Goal: Task Accomplishment & Management: Complete application form

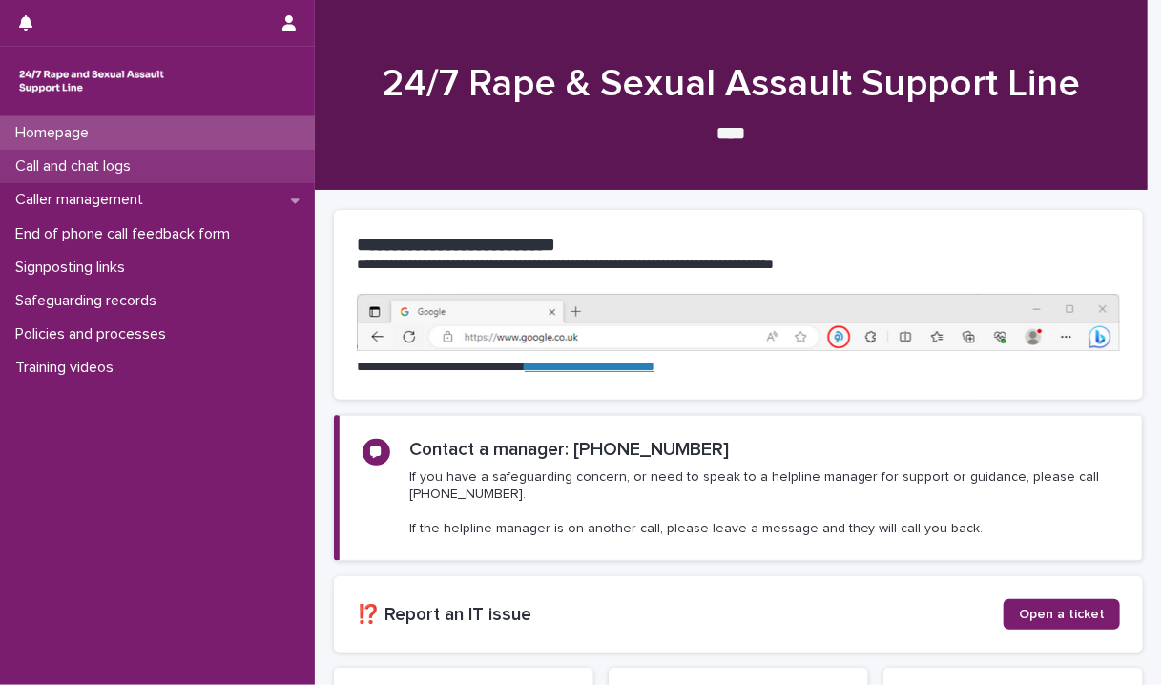
click at [92, 165] on p "Call and chat logs" at bounding box center [77, 166] width 138 height 18
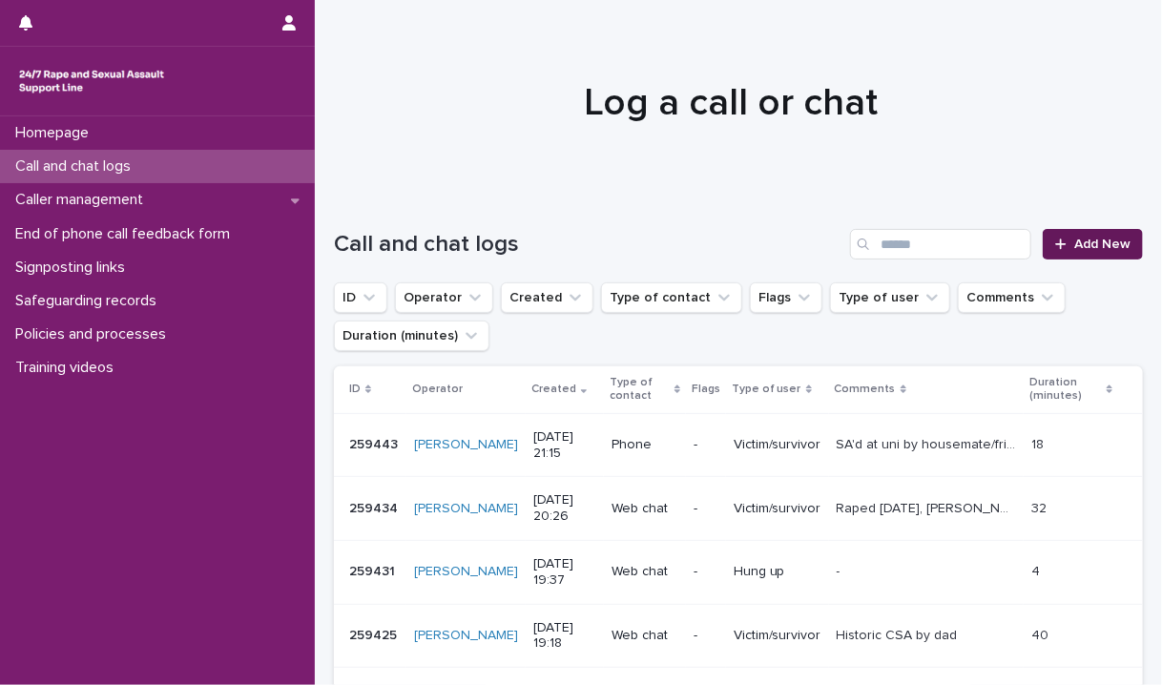
click at [1099, 253] on link "Add New" at bounding box center [1093, 244] width 100 height 31
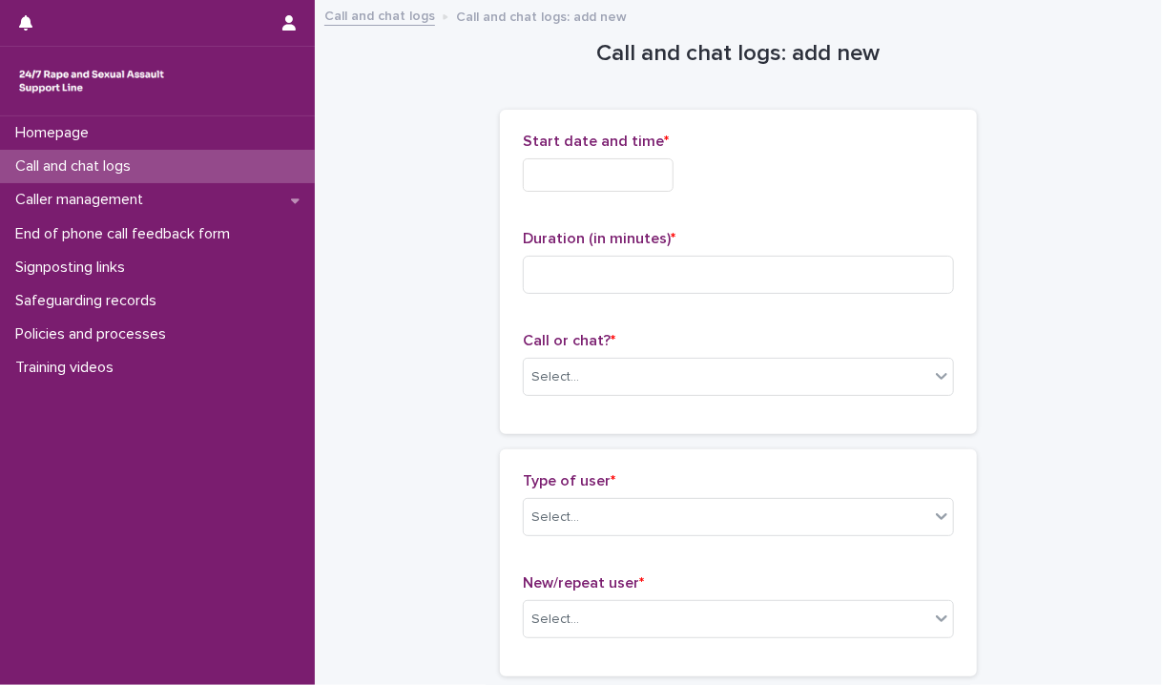
click at [609, 178] on input "text" at bounding box center [598, 174] width 151 height 33
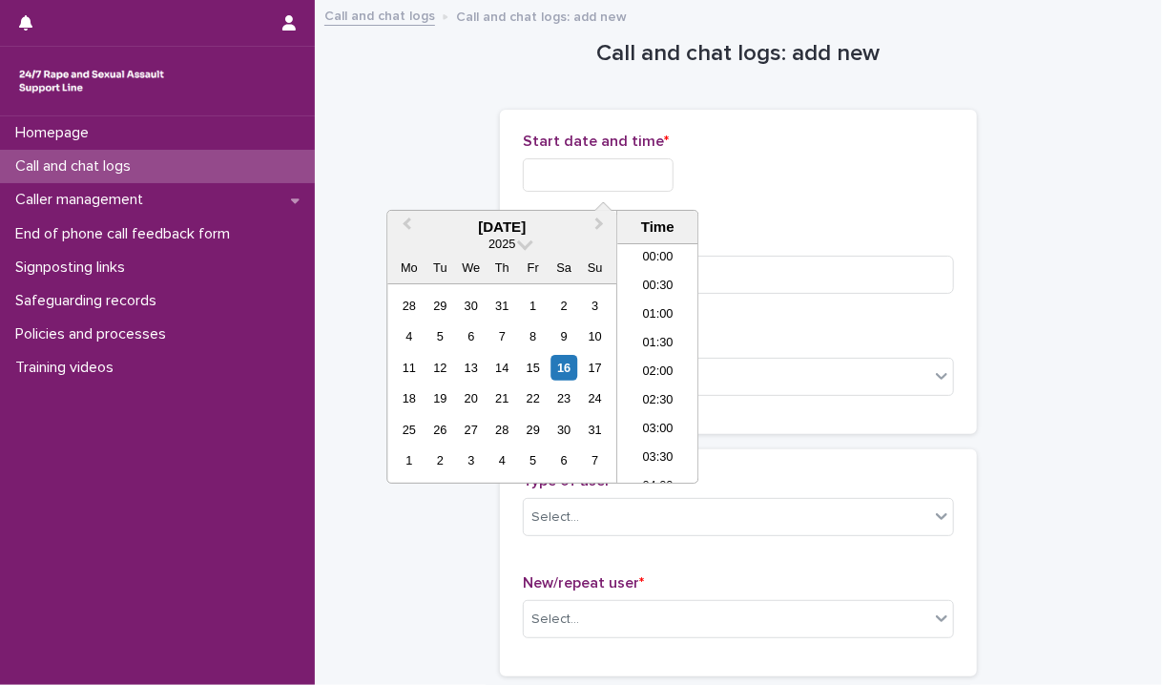
scroll to position [382, 0]
click at [661, 338] on li "08:00" at bounding box center [658, 335] width 81 height 29
click at [626, 174] on input "**********" at bounding box center [598, 174] width 151 height 33
type input "**********"
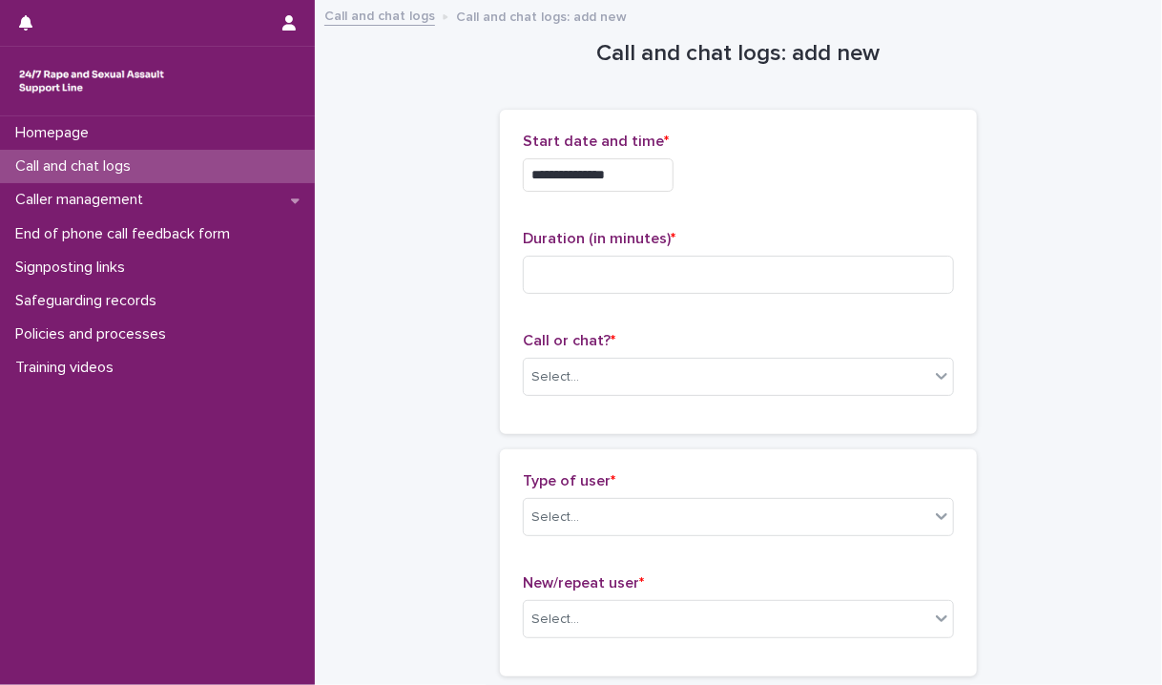
click at [781, 207] on div "**********" at bounding box center [738, 272] width 431 height 279
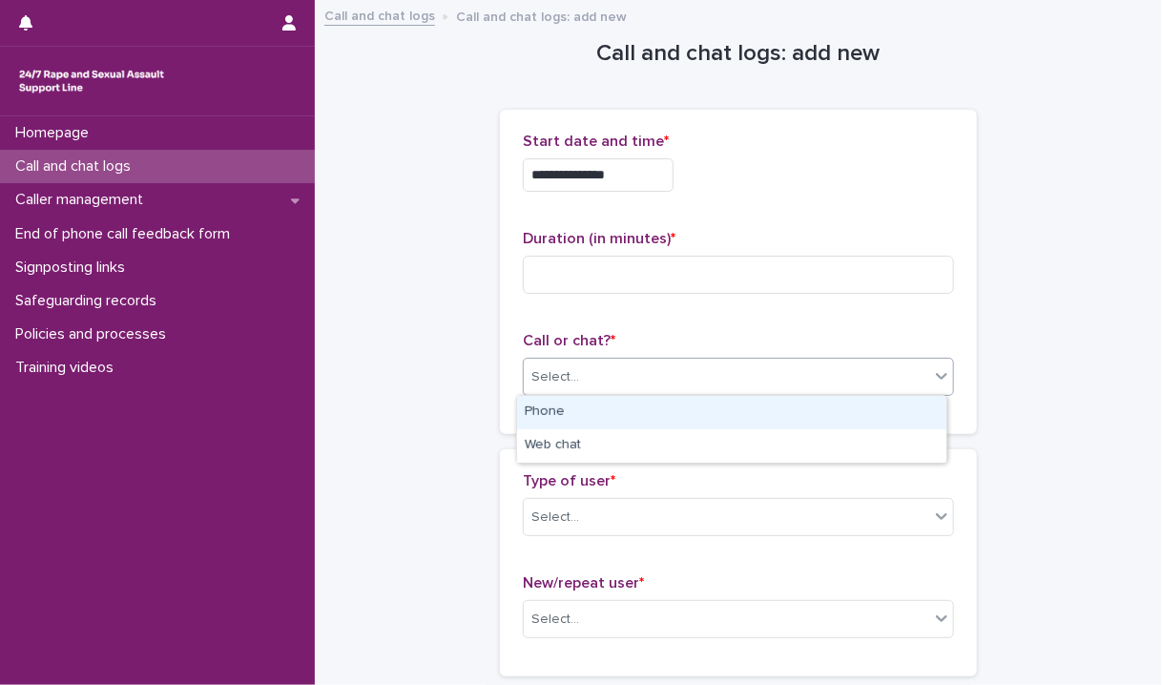
click at [661, 375] on div "Select..." at bounding box center [727, 377] width 406 height 31
click at [561, 405] on div "Phone" at bounding box center [731, 412] width 429 height 33
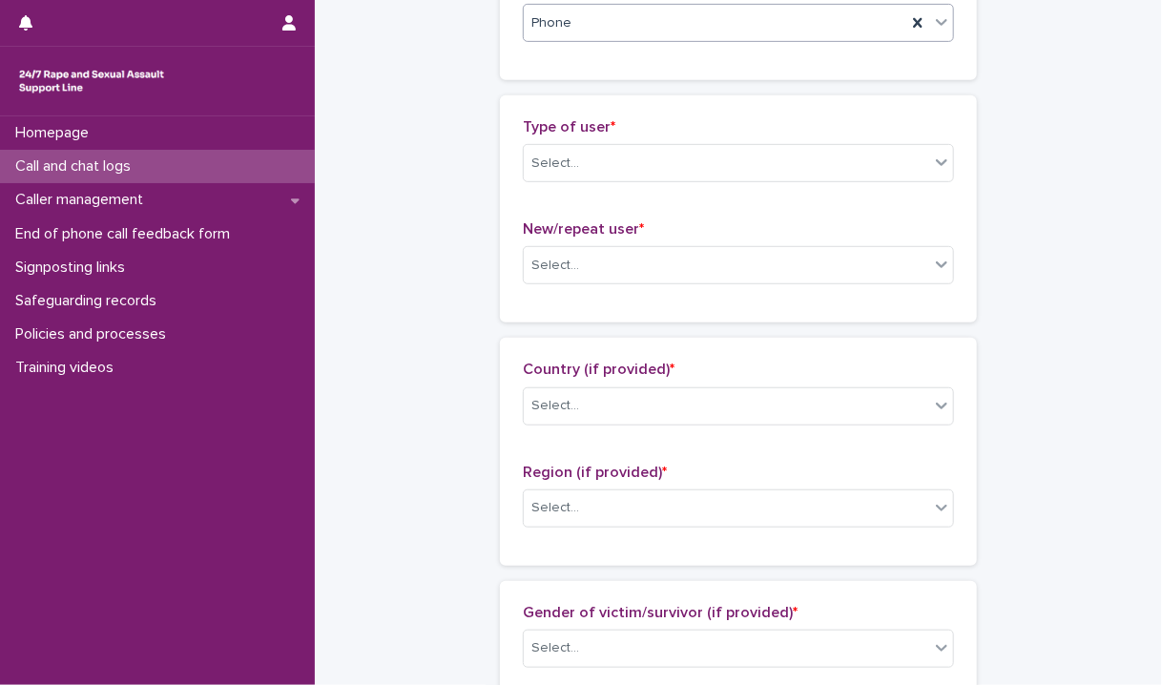
scroll to position [372, 0]
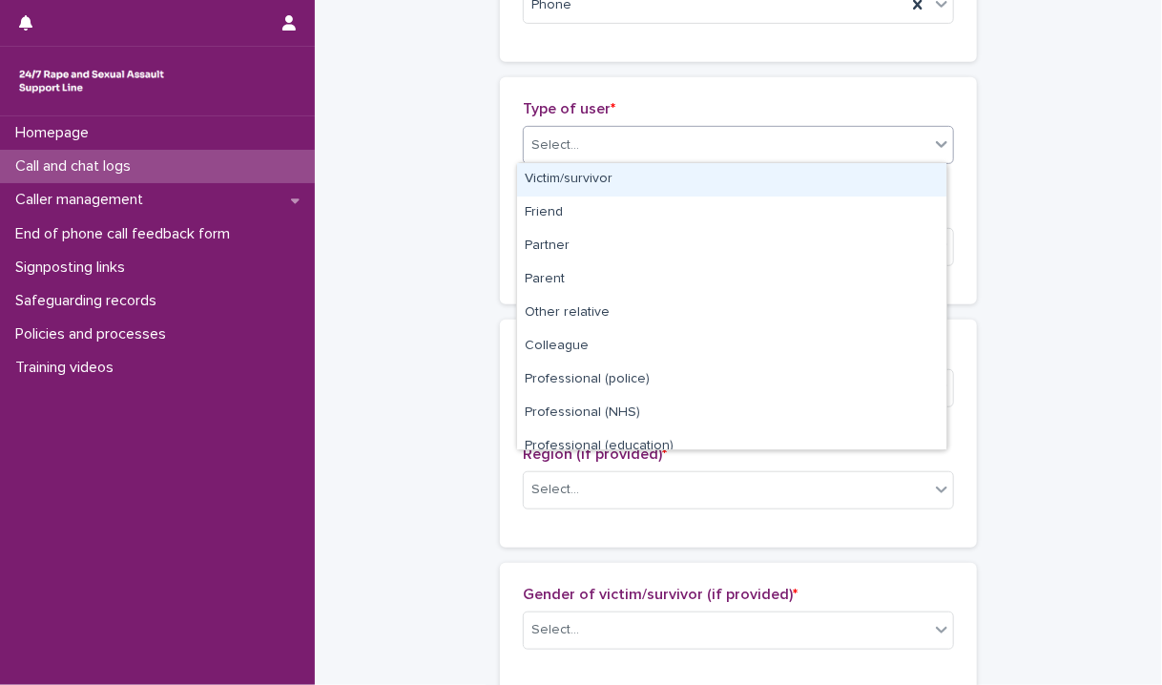
click at [597, 142] on div "Select..." at bounding box center [727, 145] width 406 height 31
click at [575, 170] on div "Victim/survivor" at bounding box center [731, 179] width 429 height 33
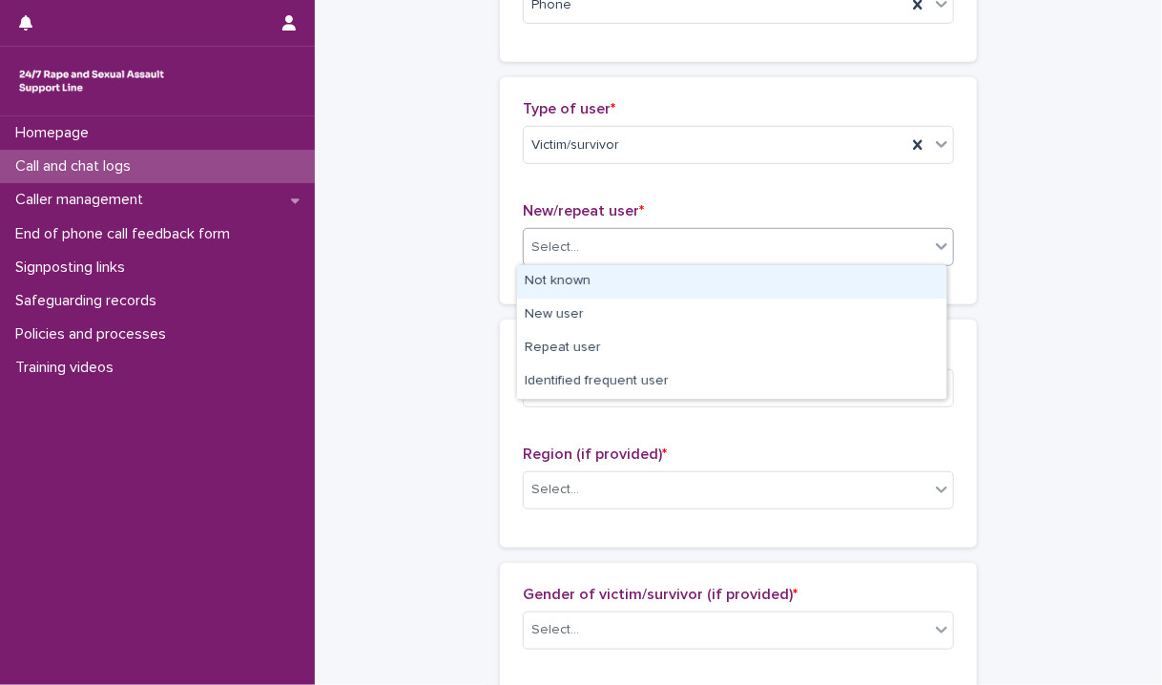
click at [555, 246] on div "Select..." at bounding box center [556, 248] width 48 height 20
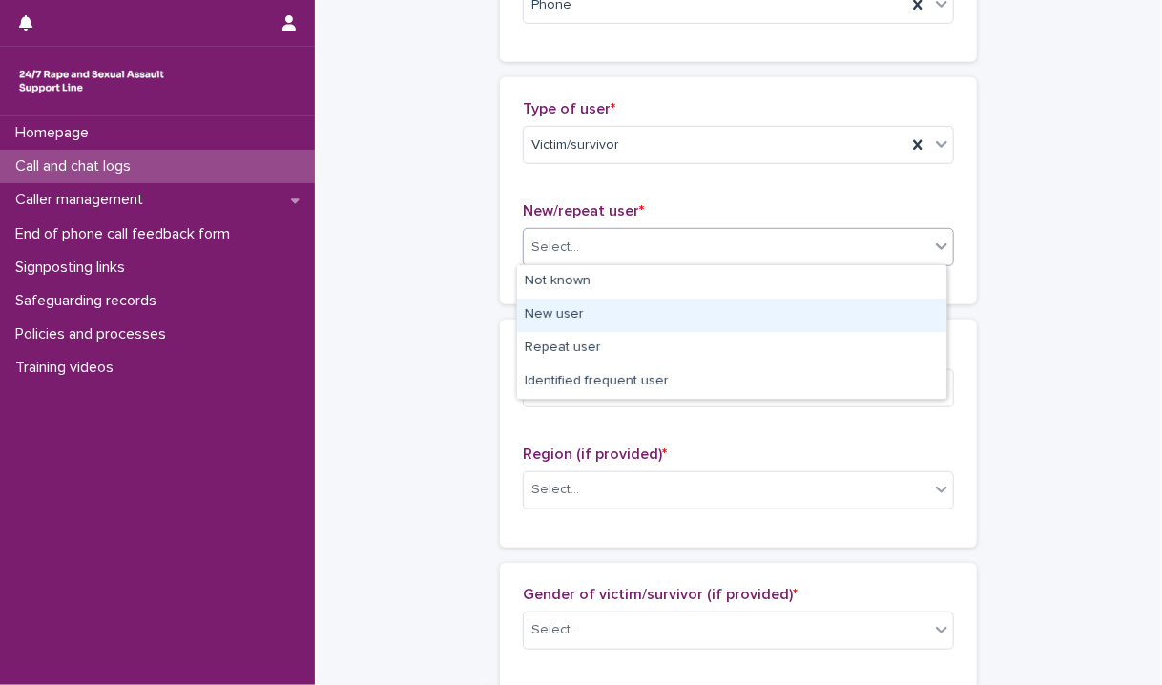
click at [618, 322] on div "New user" at bounding box center [731, 315] width 429 height 33
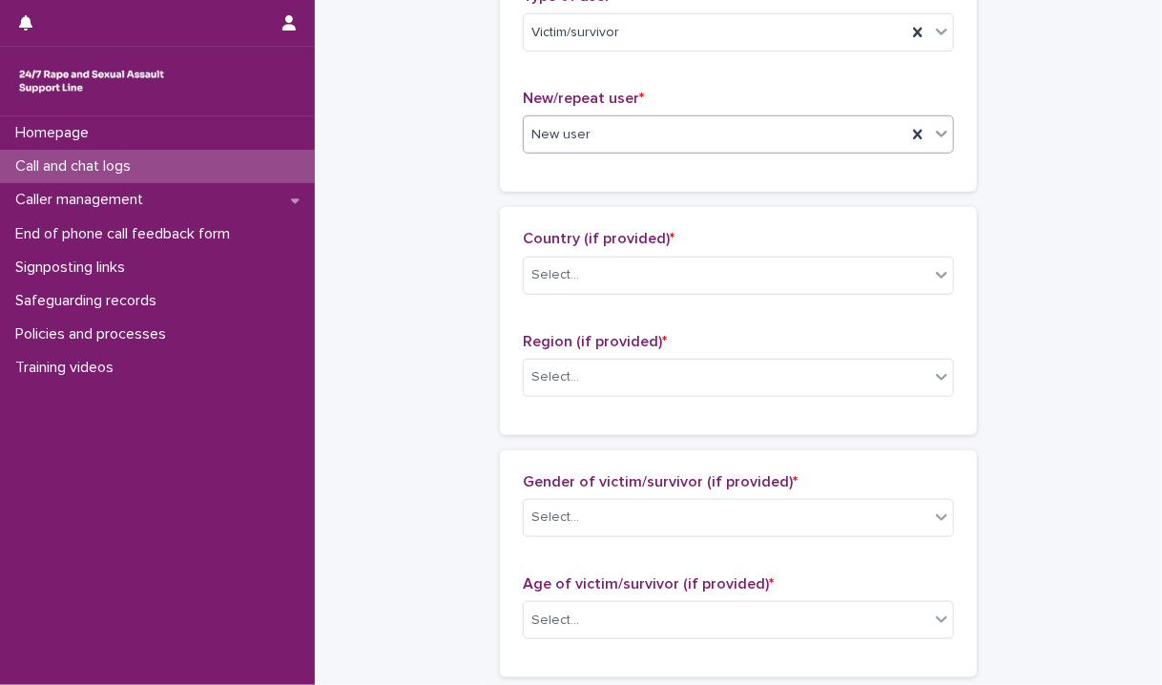
scroll to position [598, 0]
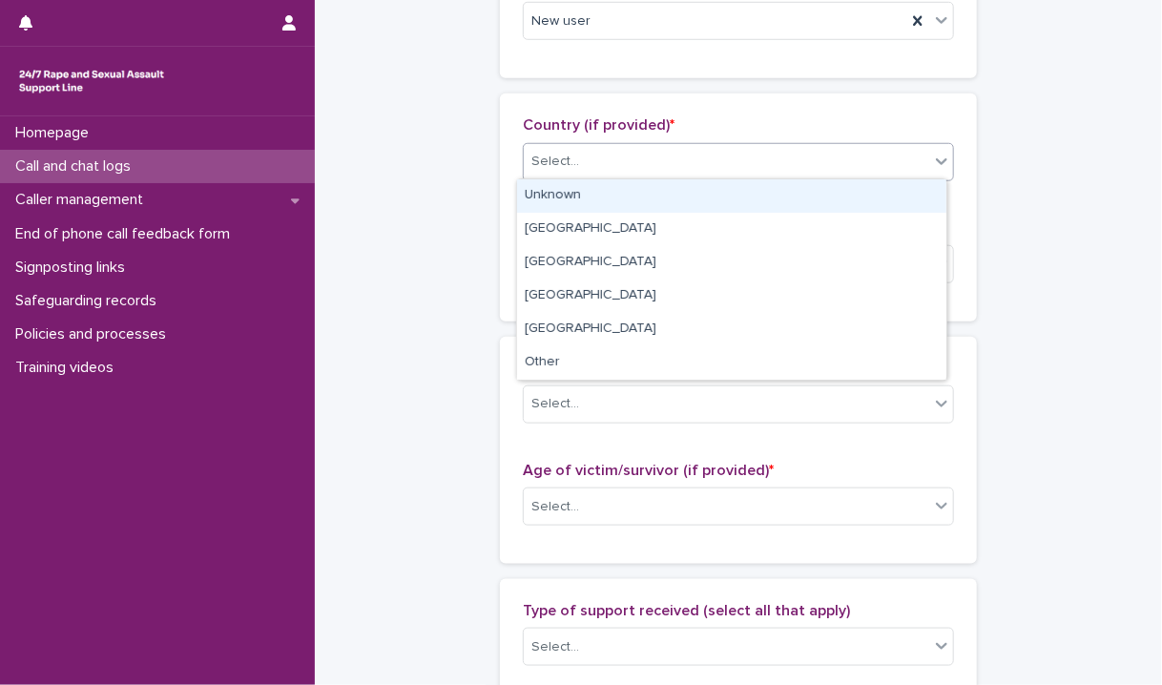
click at [578, 152] on div "Select..." at bounding box center [727, 161] width 406 height 31
click at [580, 197] on div "Unknown" at bounding box center [731, 195] width 429 height 33
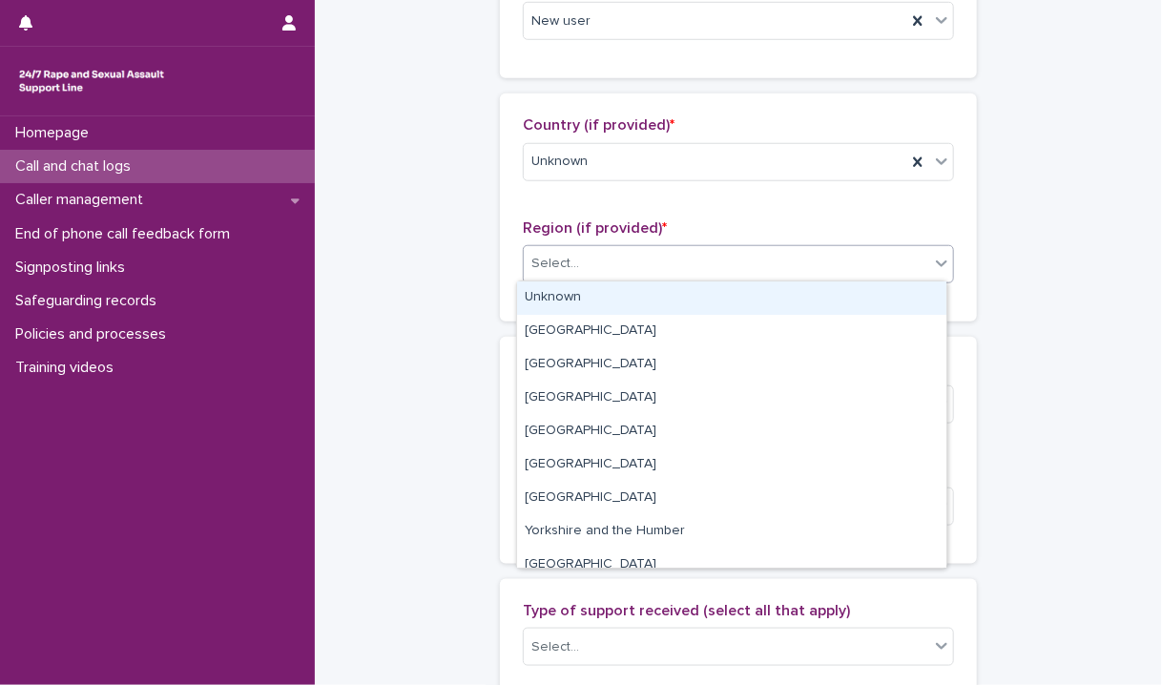
click at [563, 276] on div "Select..." at bounding box center [727, 263] width 406 height 31
click at [563, 295] on div "Unknown" at bounding box center [731, 298] width 429 height 33
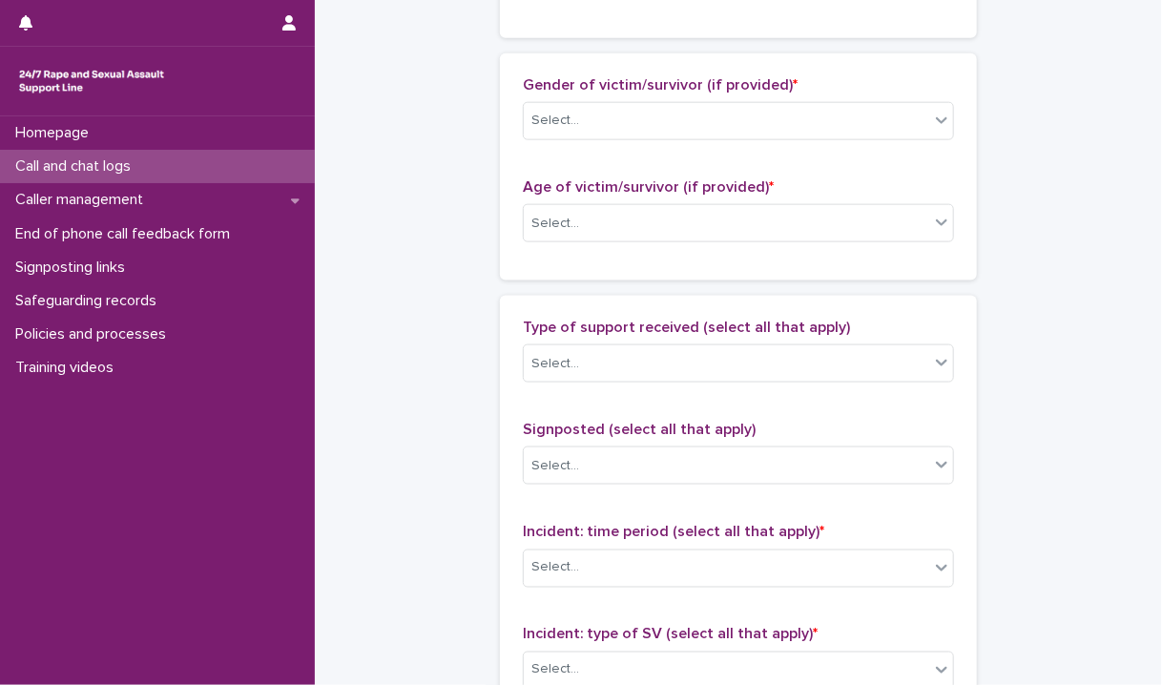
scroll to position [890, 0]
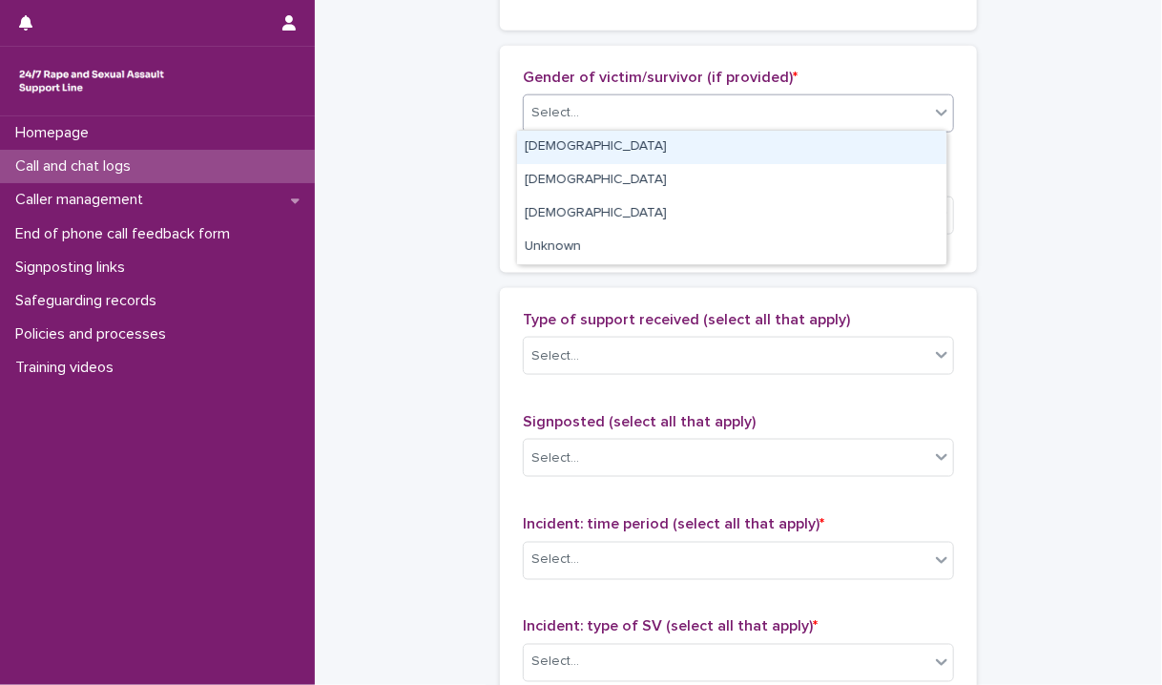
click at [716, 119] on div "Select..." at bounding box center [727, 112] width 406 height 31
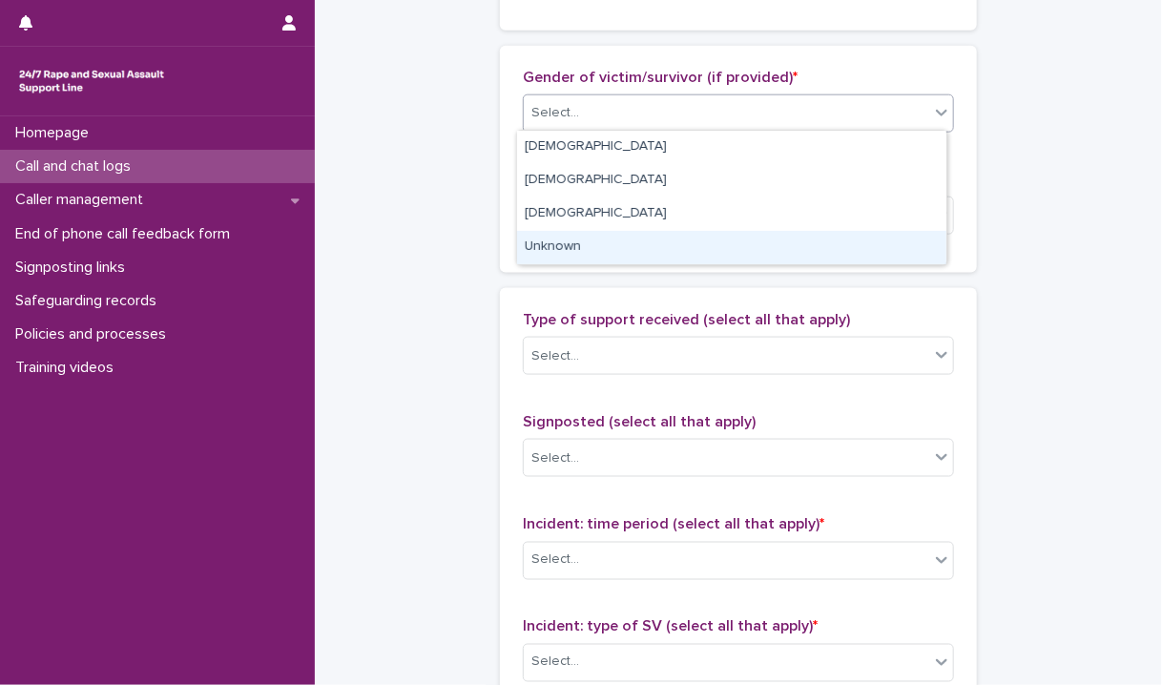
click at [602, 251] on div "Unknown" at bounding box center [731, 247] width 429 height 33
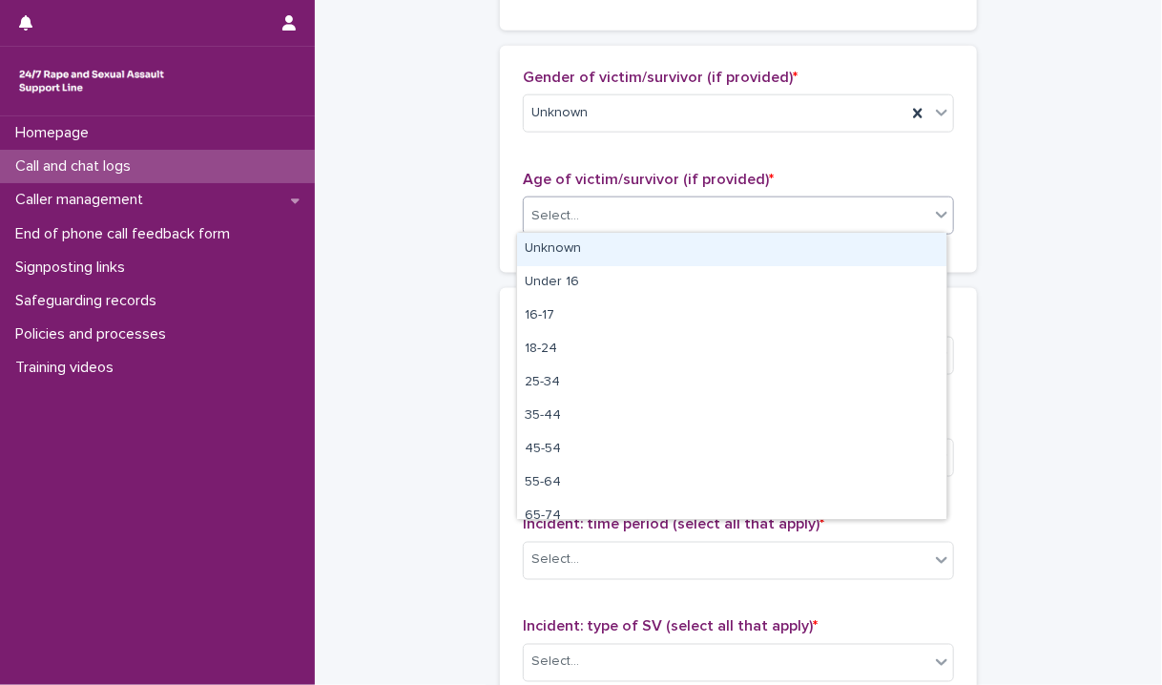
drag, startPoint x: 568, startPoint y: 216, endPoint x: 550, endPoint y: 250, distance: 38.9
click at [550, 250] on body "**********" at bounding box center [581, 342] width 1162 height 685
click at [550, 250] on div "Unknown" at bounding box center [731, 249] width 429 height 33
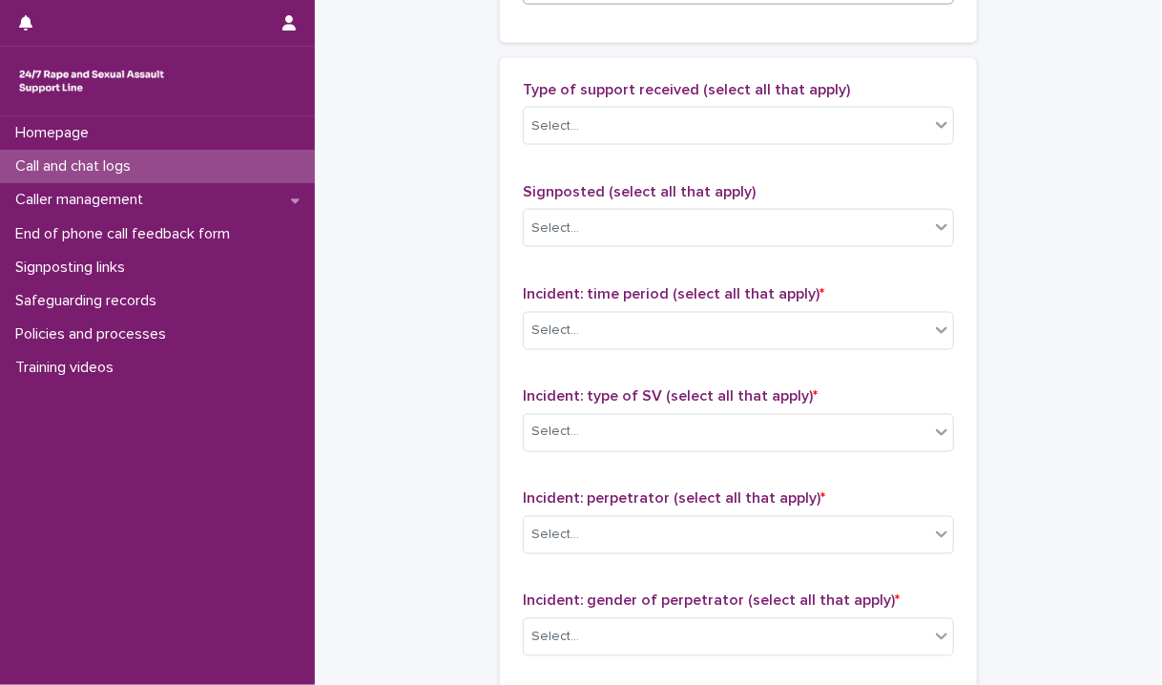
scroll to position [1144, 0]
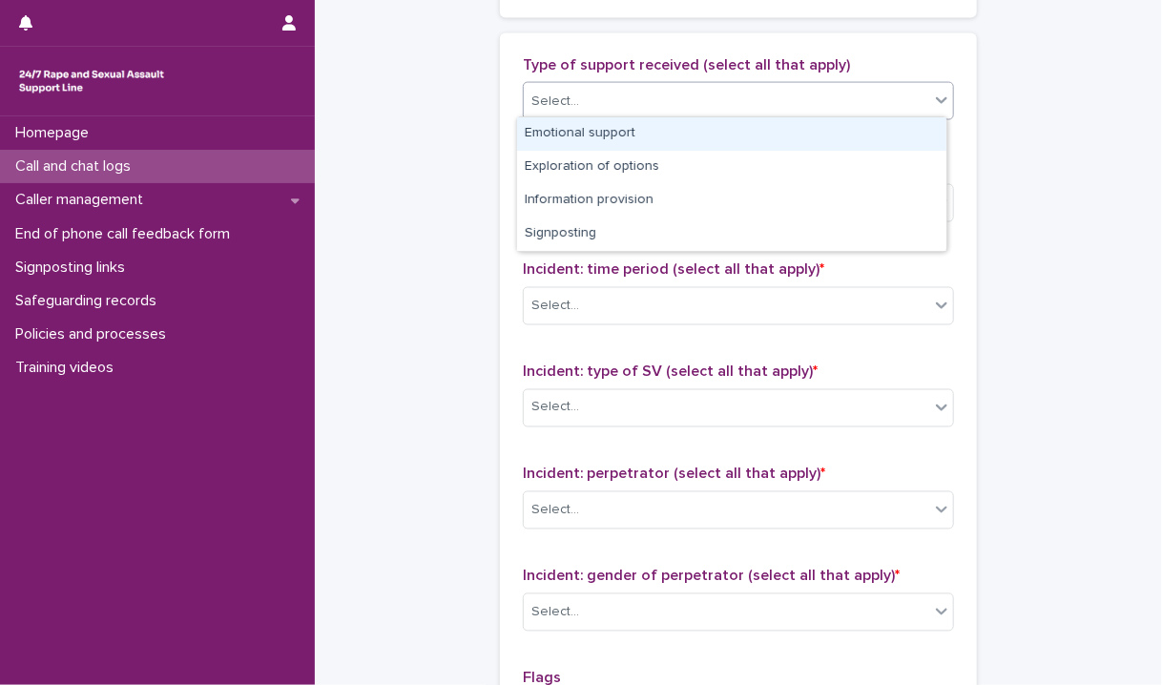
click at [687, 96] on div "Select..." at bounding box center [727, 101] width 406 height 31
click at [632, 133] on div "Emotional support" at bounding box center [731, 133] width 429 height 33
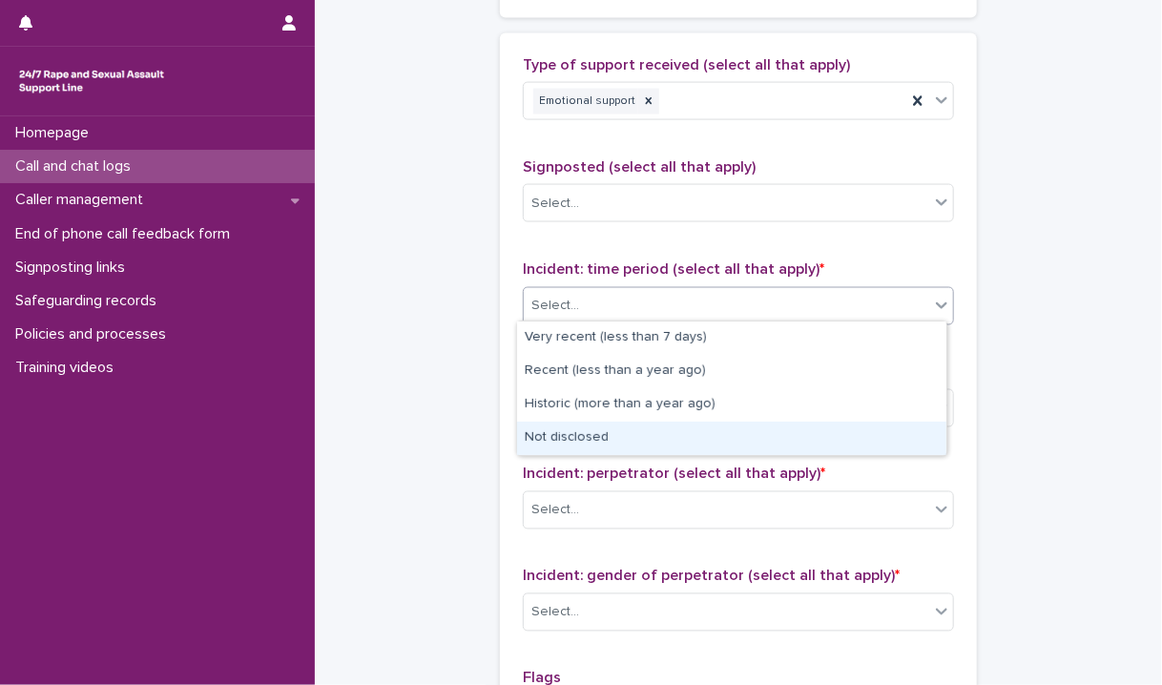
drag, startPoint x: 588, startPoint y: 303, endPoint x: 561, endPoint y: 446, distance: 145.6
click at [561, 446] on body "**********" at bounding box center [581, 342] width 1162 height 685
click at [561, 446] on div "Not disclosed" at bounding box center [731, 438] width 429 height 33
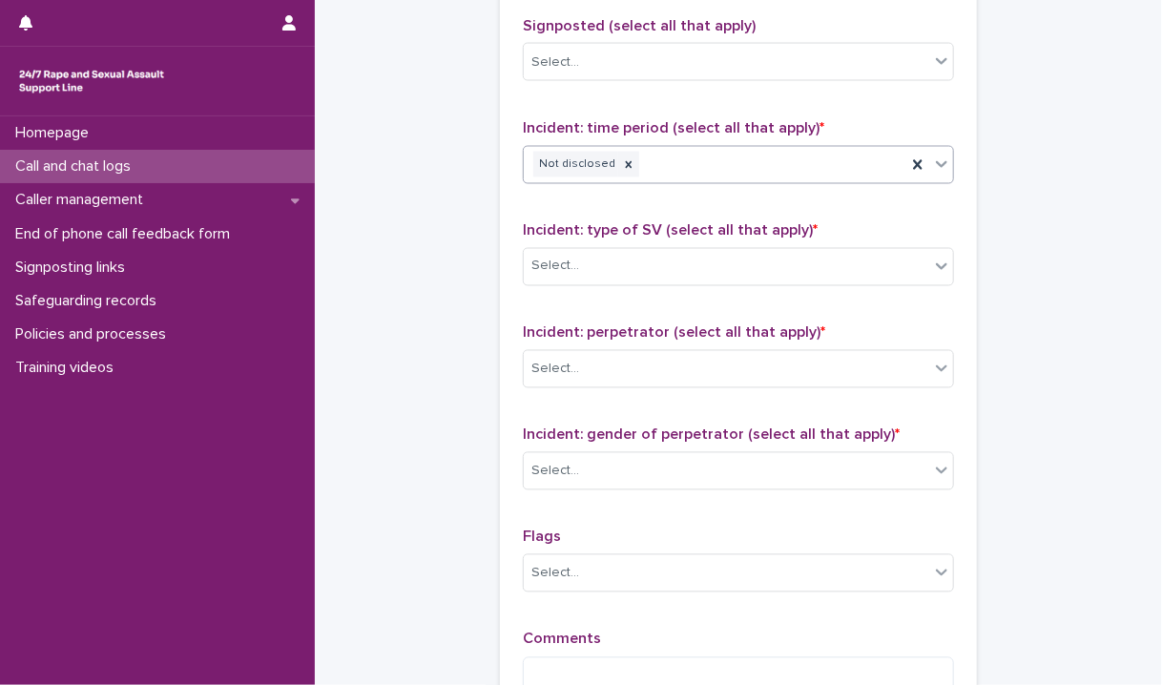
scroll to position [1401, 0]
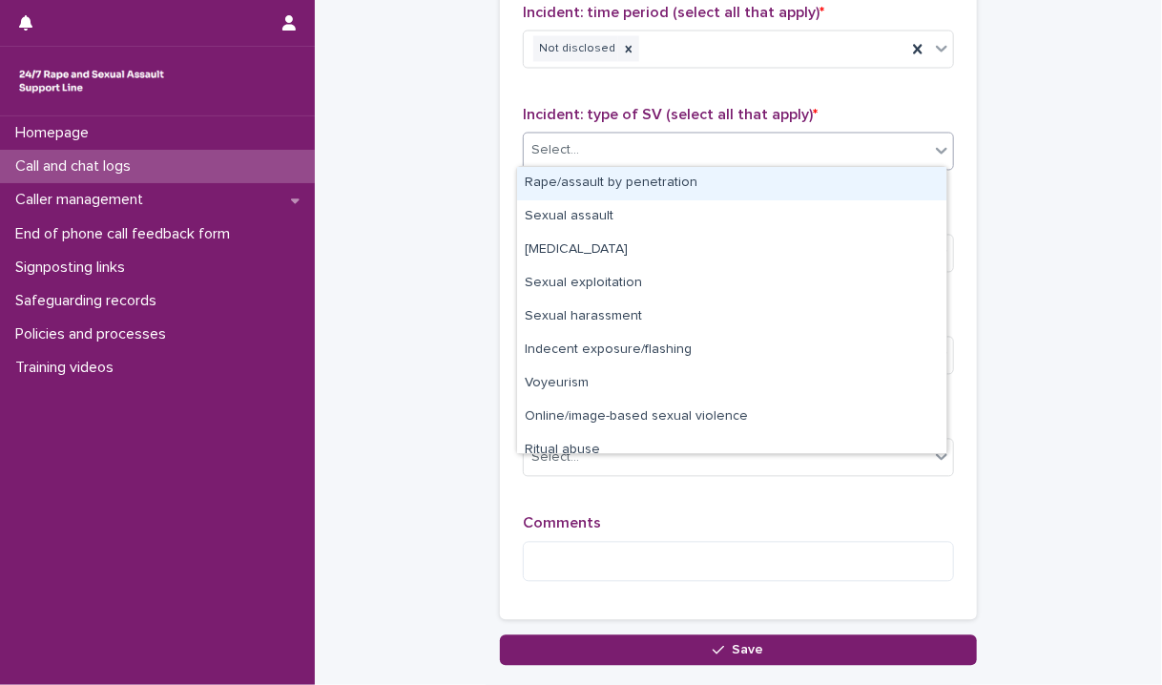
click at [704, 147] on div "Select..." at bounding box center [727, 151] width 406 height 31
click at [695, 184] on div "Rape/assault by penetration" at bounding box center [731, 183] width 429 height 33
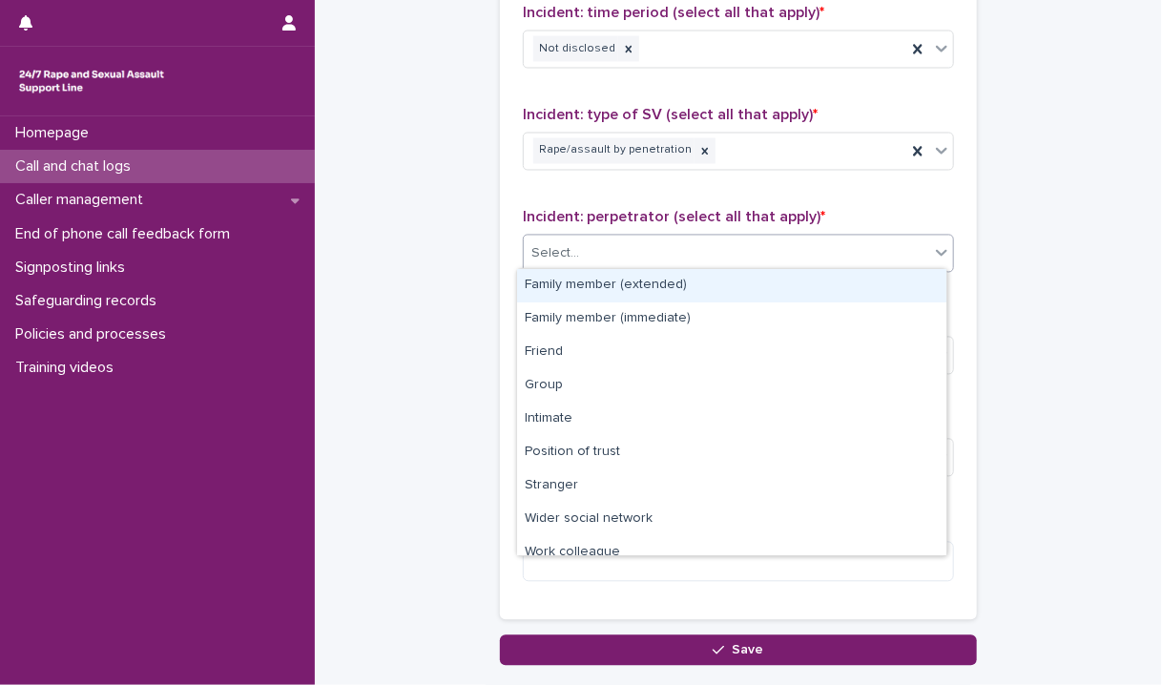
click at [731, 253] on div "Select..." at bounding box center [727, 254] width 406 height 31
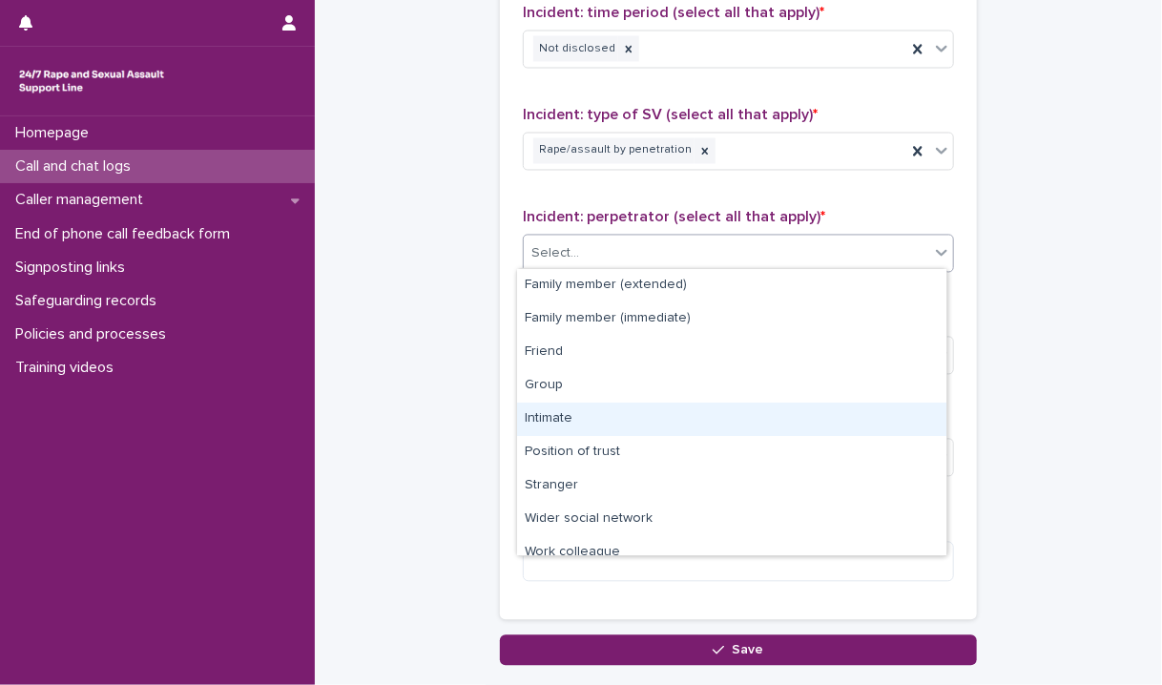
click at [609, 414] on div "Intimate" at bounding box center [731, 419] width 429 height 33
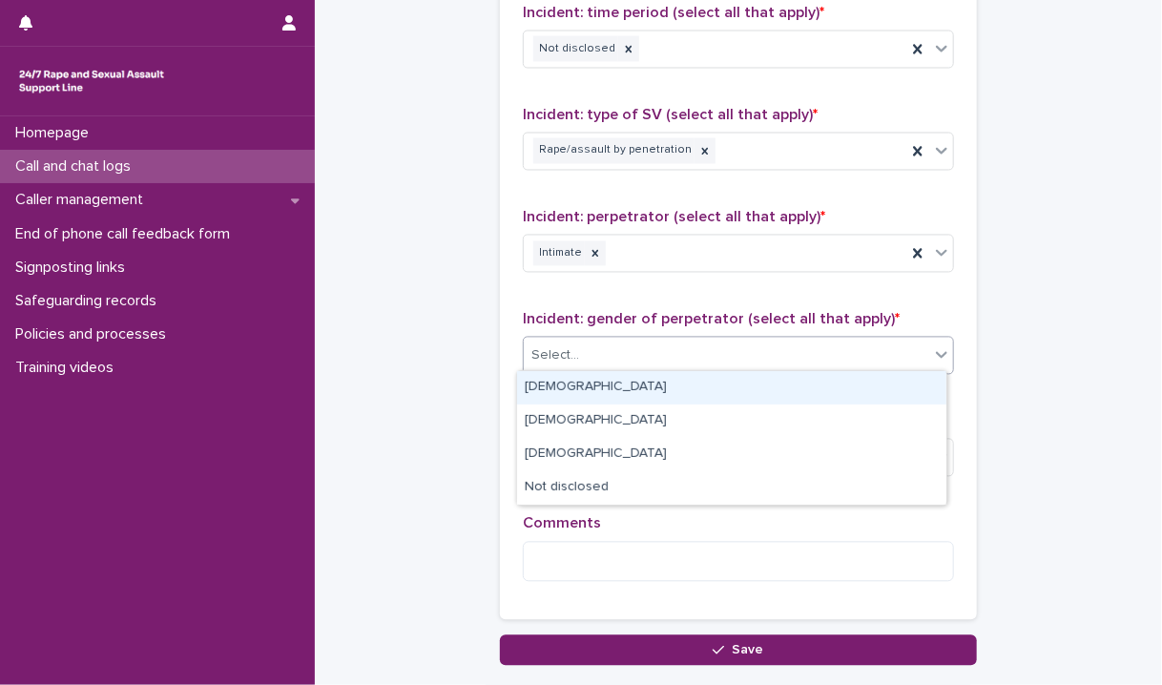
drag, startPoint x: 668, startPoint y: 346, endPoint x: 599, endPoint y: 394, distance: 83.7
click at [599, 394] on body "**********" at bounding box center [581, 342] width 1162 height 685
click at [599, 394] on div "Male" at bounding box center [731, 387] width 429 height 33
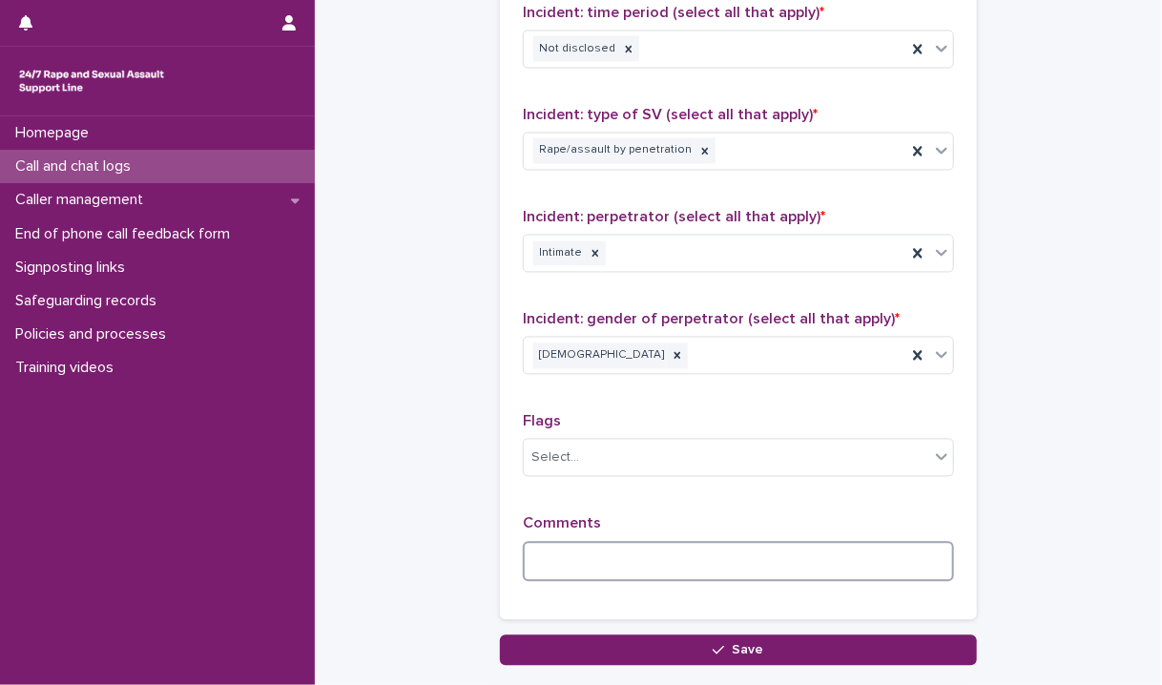
click at [805, 546] on textarea at bounding box center [738, 562] width 431 height 41
type textarea "**********"
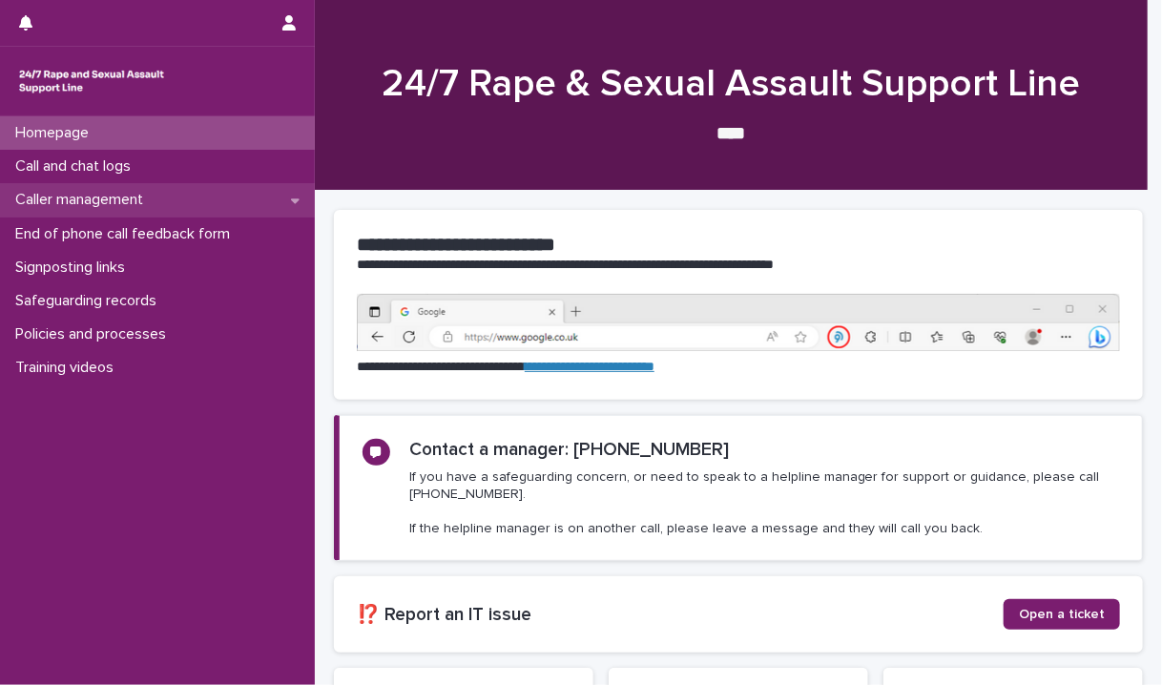
click at [129, 199] on p "Caller management" at bounding box center [83, 200] width 151 height 18
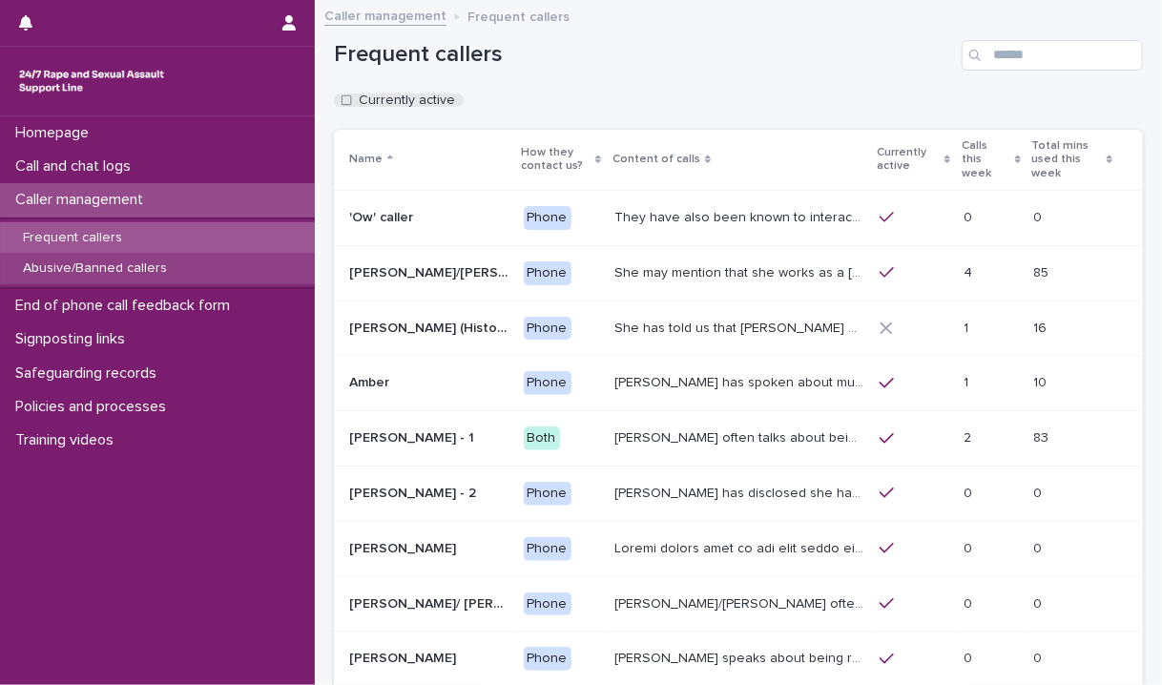
click at [111, 262] on p "Abusive/Banned callers" at bounding box center [95, 269] width 175 height 16
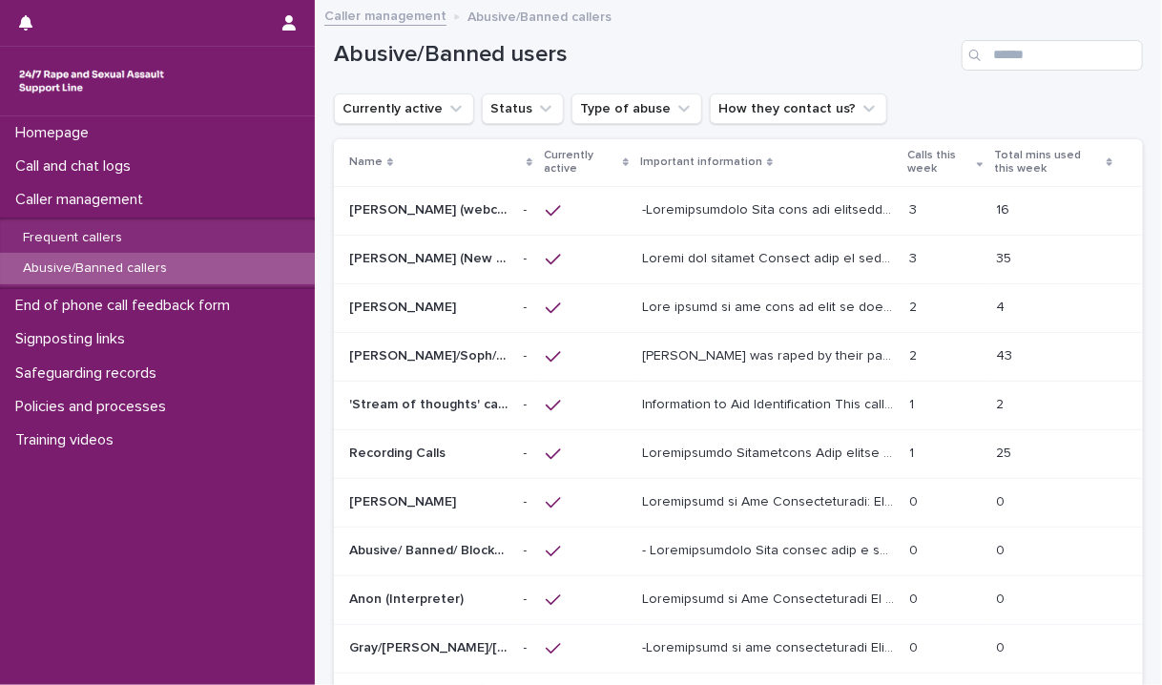
click at [421, 451] on p "Recording Calls" at bounding box center [399, 452] width 100 height 20
